Goal: Ask a question: Seek information or help from site administrators or community

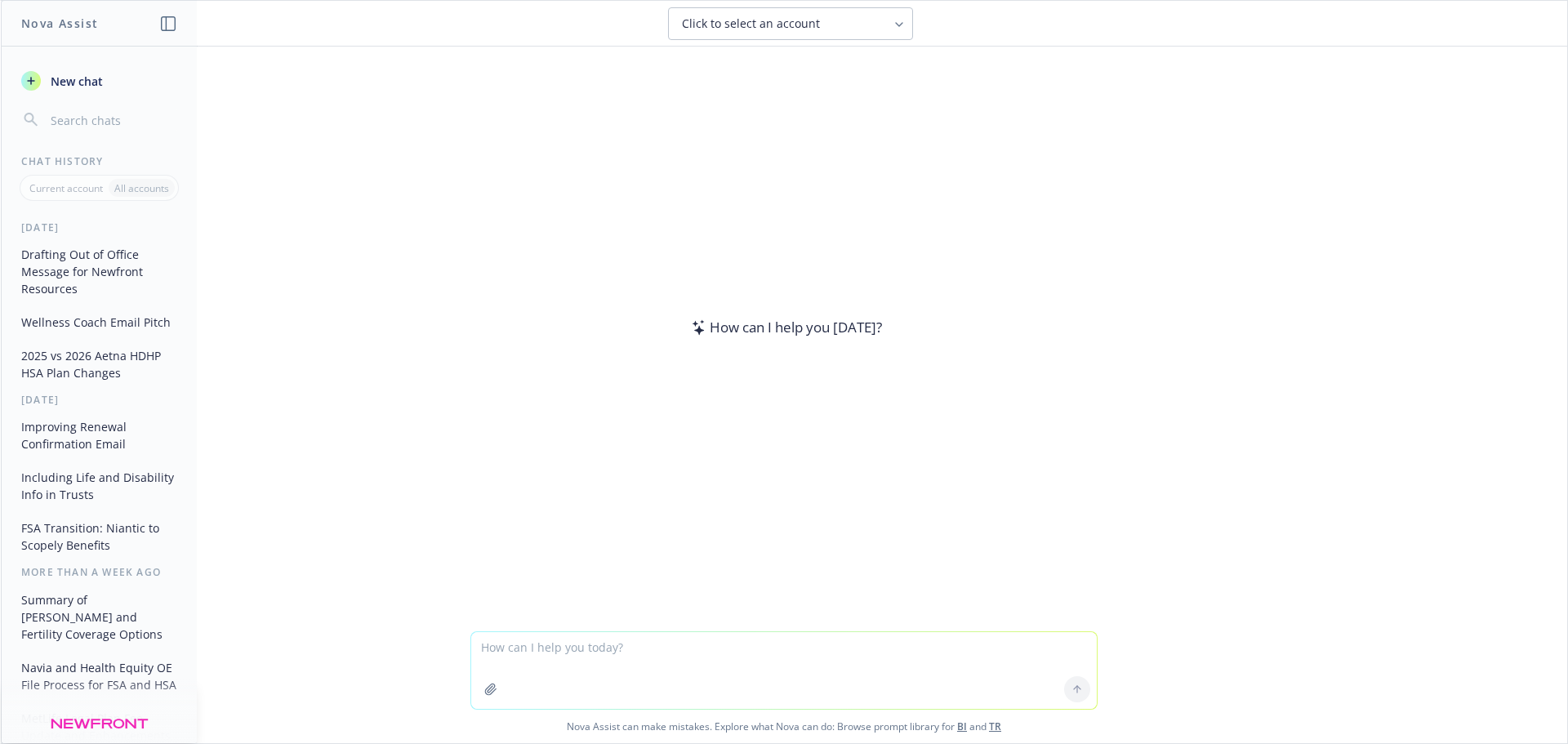
click at [665, 659] on textarea at bounding box center [784, 670] width 626 height 76
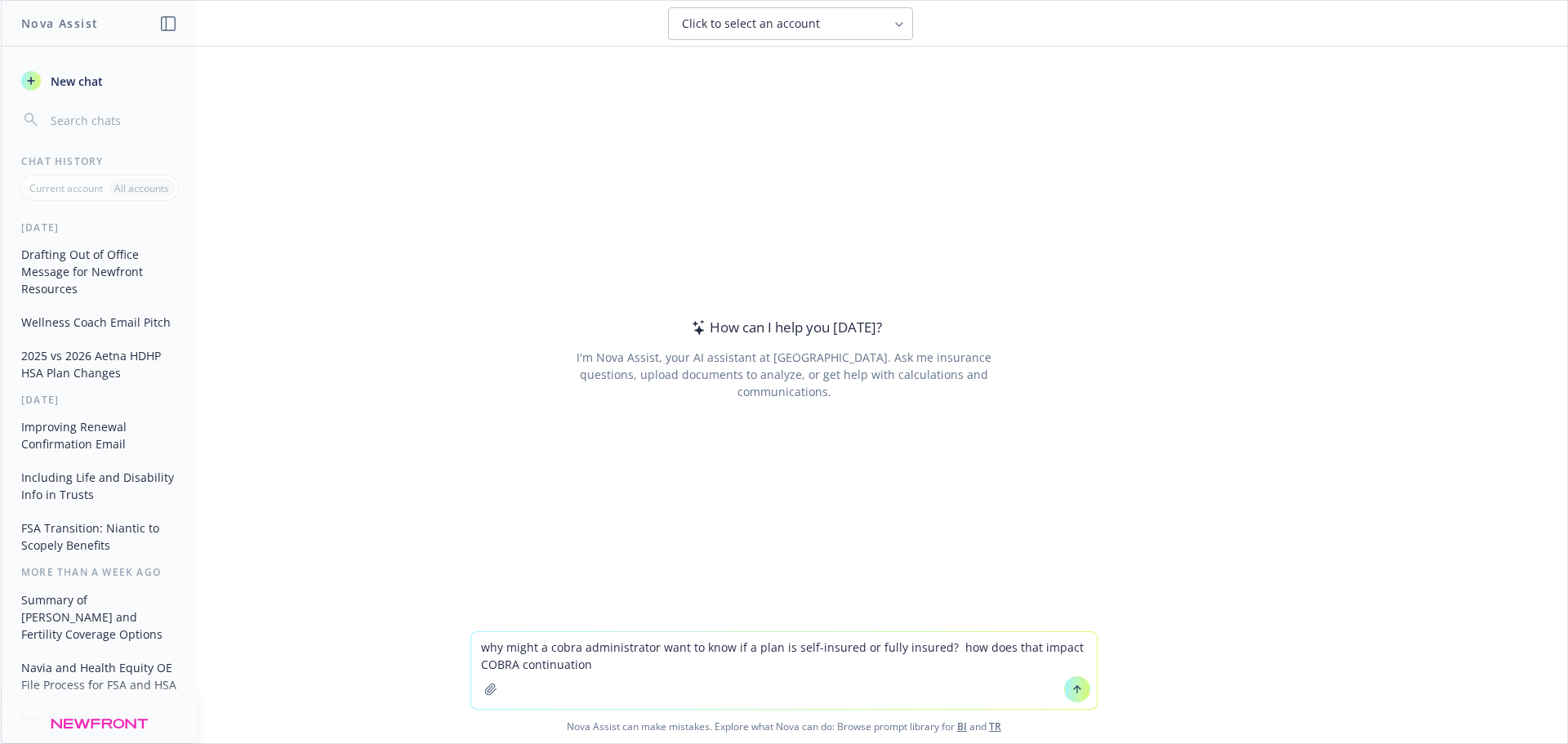
type textarea "why might a cobra administrator want to know if a plan is self-insured or fully…"
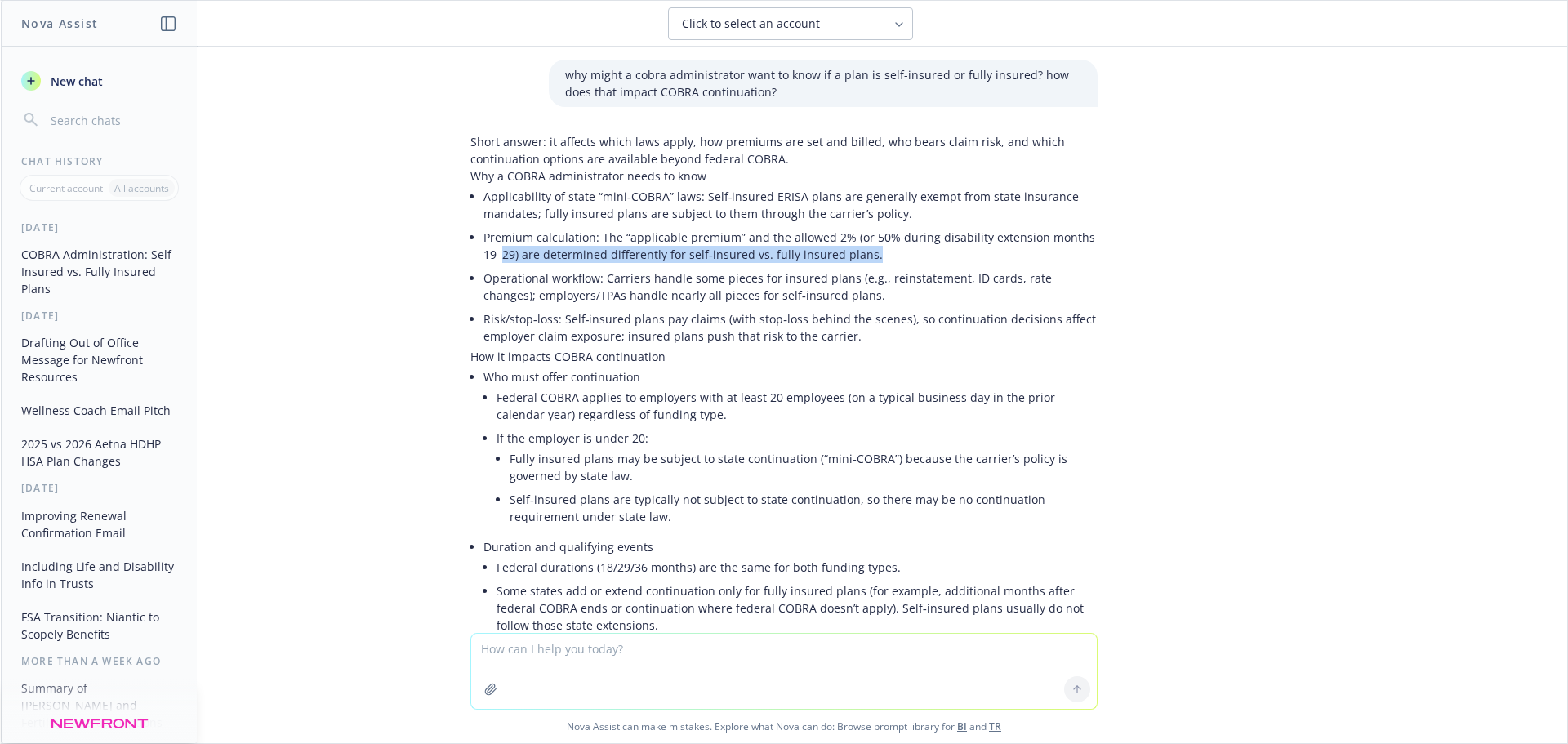
drag, startPoint x: 813, startPoint y: 262, endPoint x: 414, endPoint y: 249, distance: 399.2
click at [414, 249] on div "why might a cobra administrator want to know if a plan is self-insured or fully…" at bounding box center [784, 339] width 1566 height 586
click at [851, 252] on li "Premium calculation: The “applicable premium” and the allowed 2% (or 50% during…" at bounding box center [791, 246] width 614 height 41
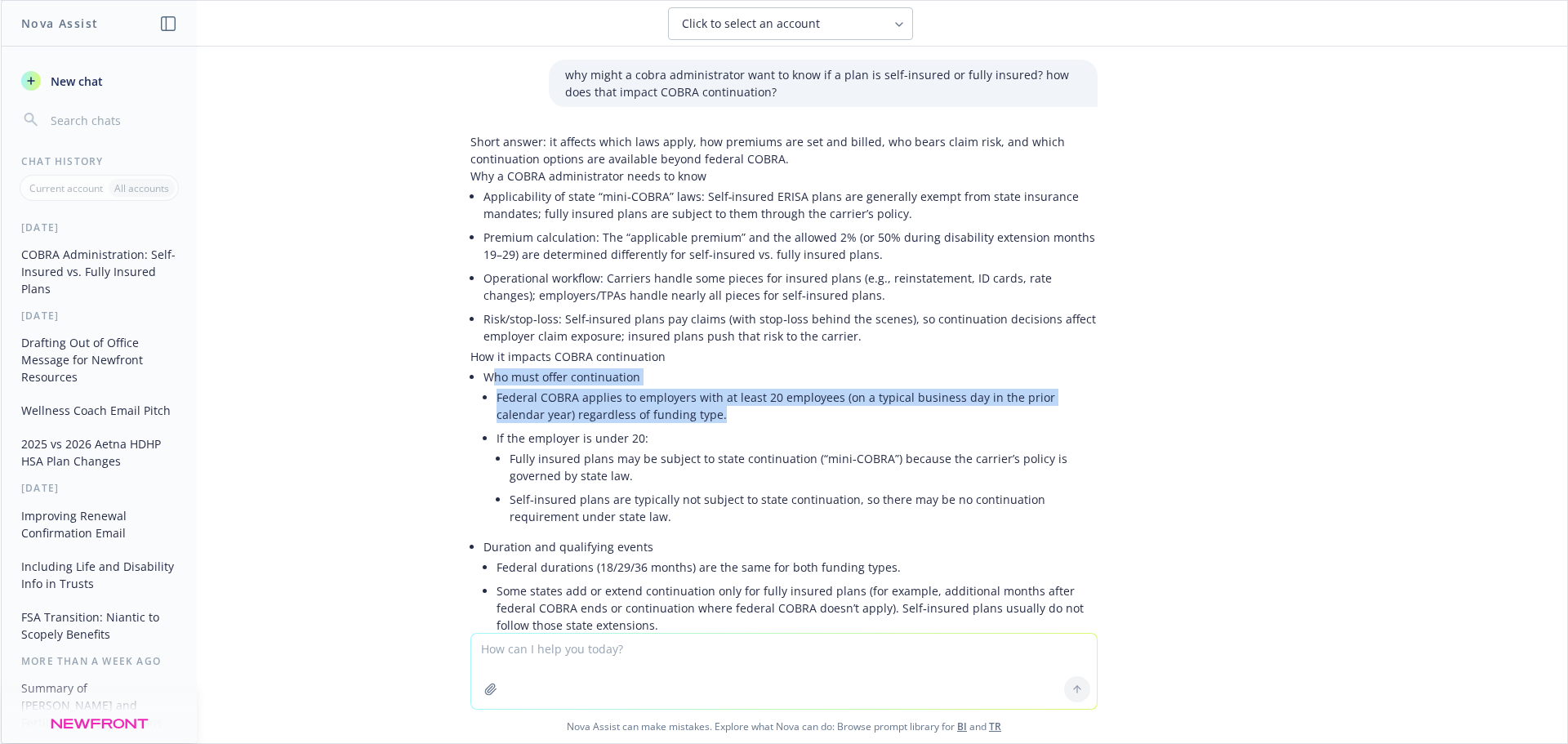
drag, startPoint x: 698, startPoint y: 417, endPoint x: 479, endPoint y: 376, distance: 222.8
click at [484, 376] on li "Who must offer continuation Federal COBRA applies to employers with at least 20…" at bounding box center [791, 449] width 614 height 170
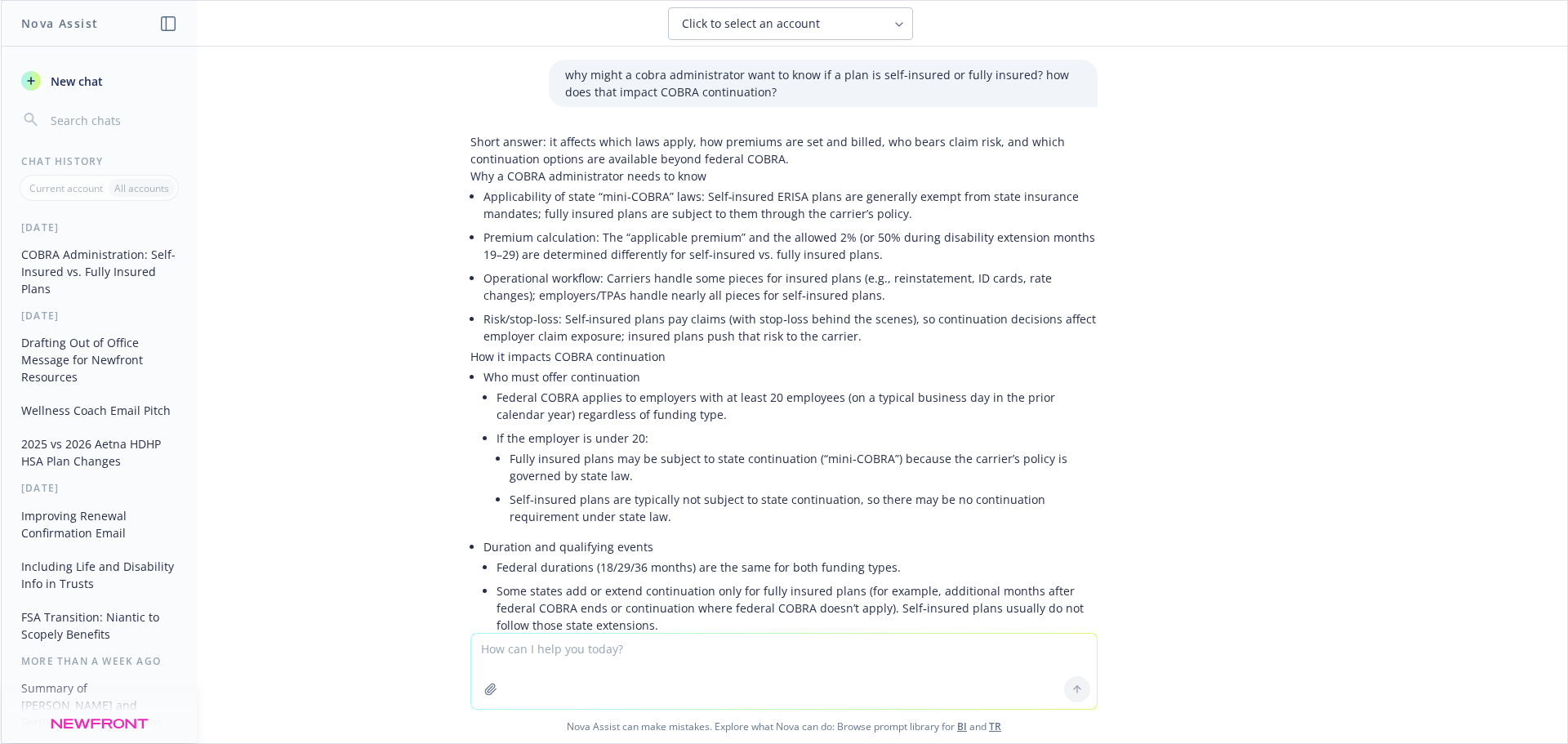
click at [731, 441] on li "If the employer is under 20: Fully insured plans may be subject to state contin…" at bounding box center [796, 479] width 601 height 106
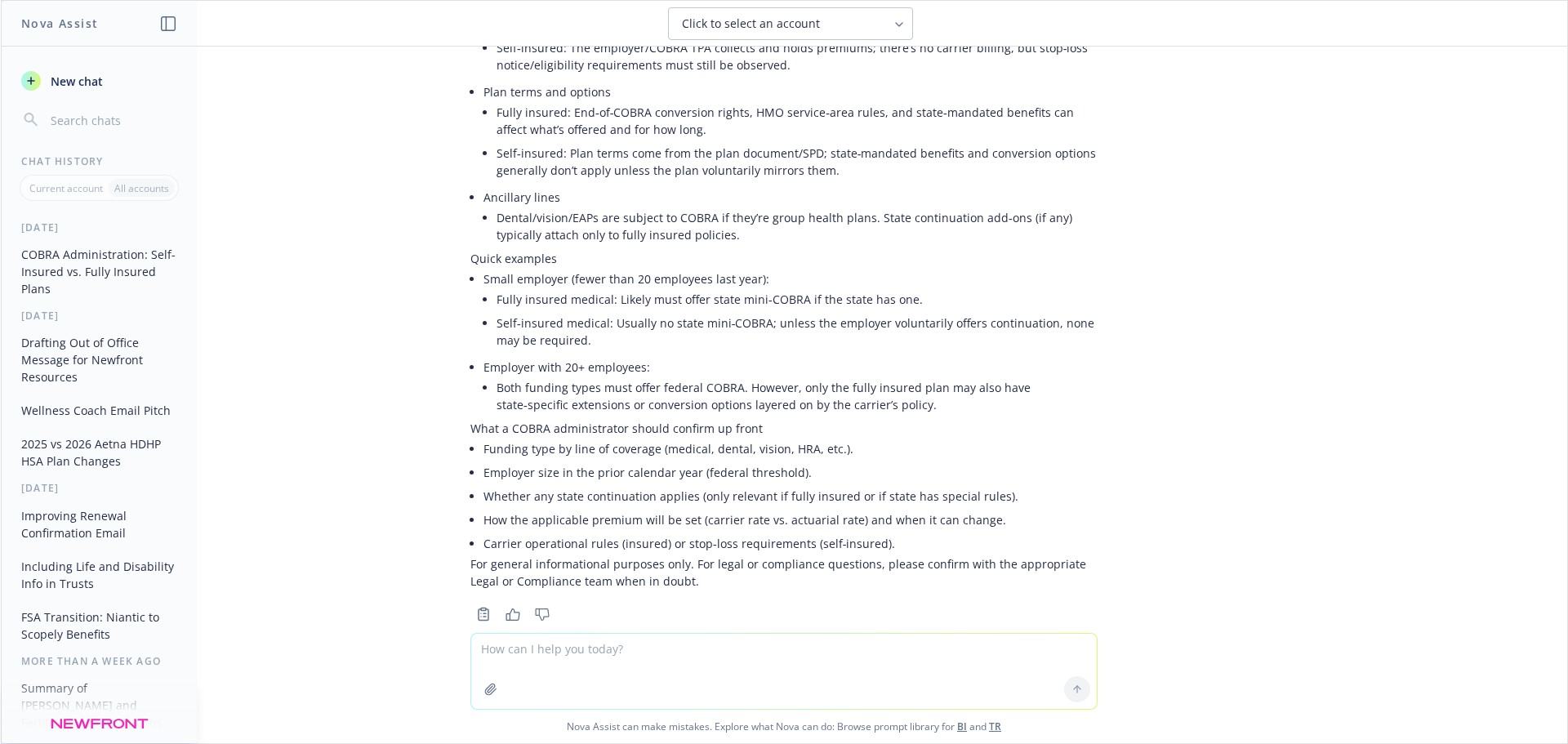
scroll to position [803, 0]
